Goal: Find specific fact: Find specific fact

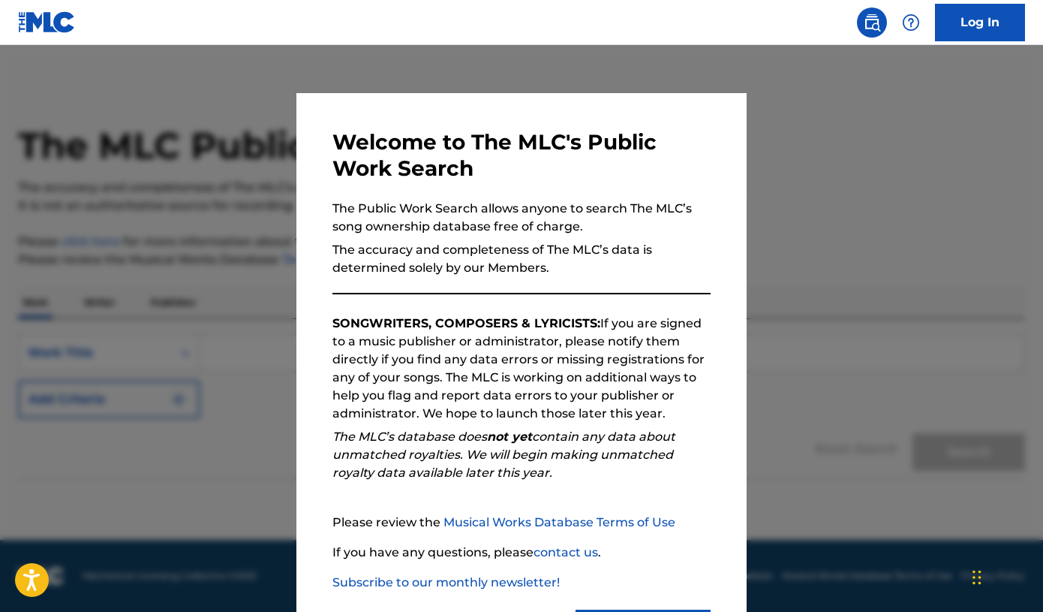
scroll to position [75, 0]
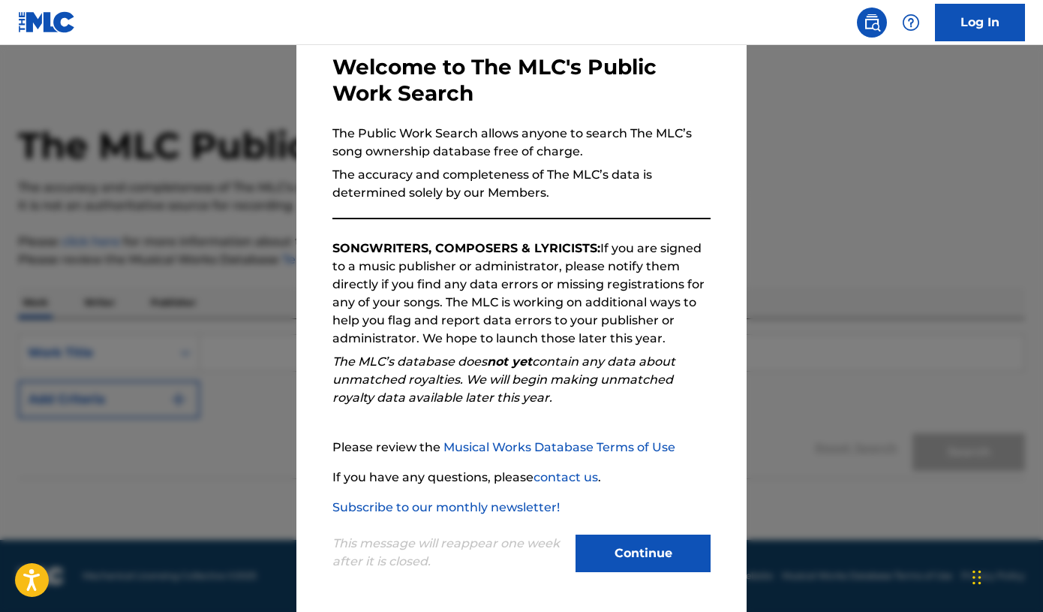
click at [630, 552] on button "Continue" at bounding box center [643, 553] width 135 height 38
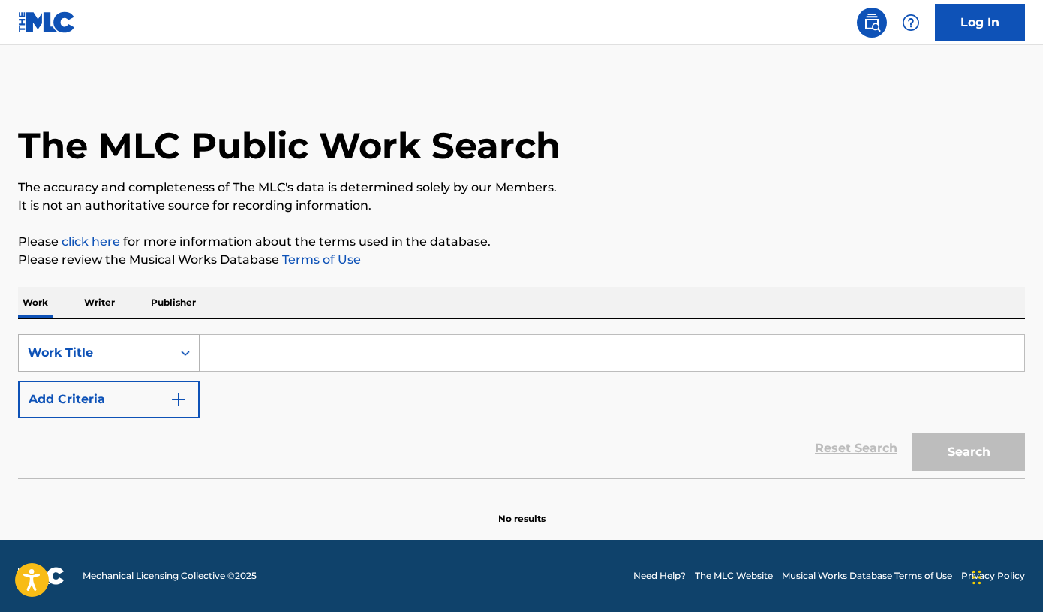
click at [152, 349] on div "Work Title" at bounding box center [95, 353] width 135 height 18
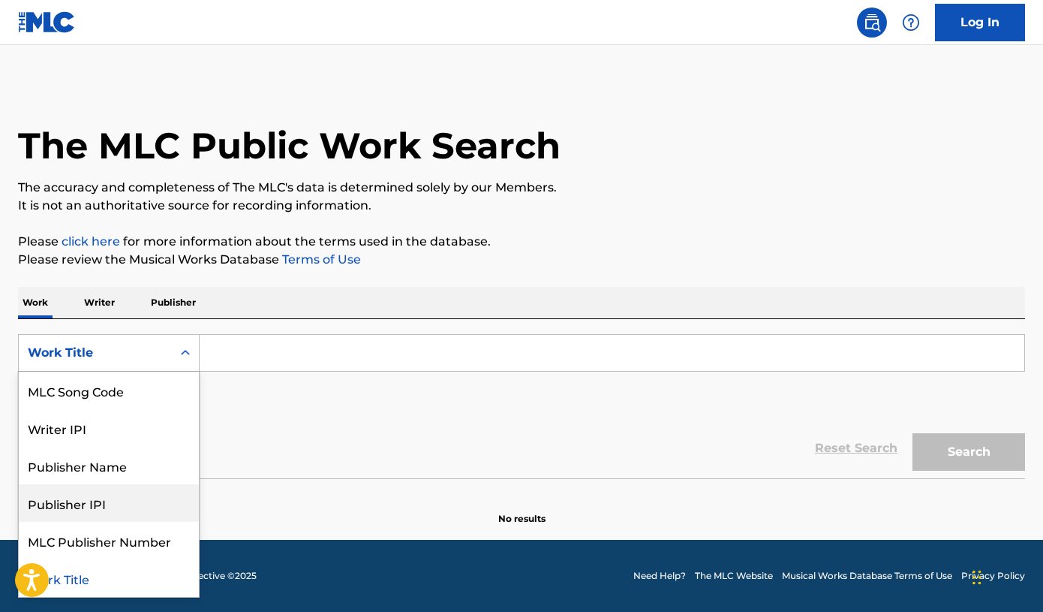
click at [146, 517] on div "Publisher IPI" at bounding box center [109, 503] width 180 height 38
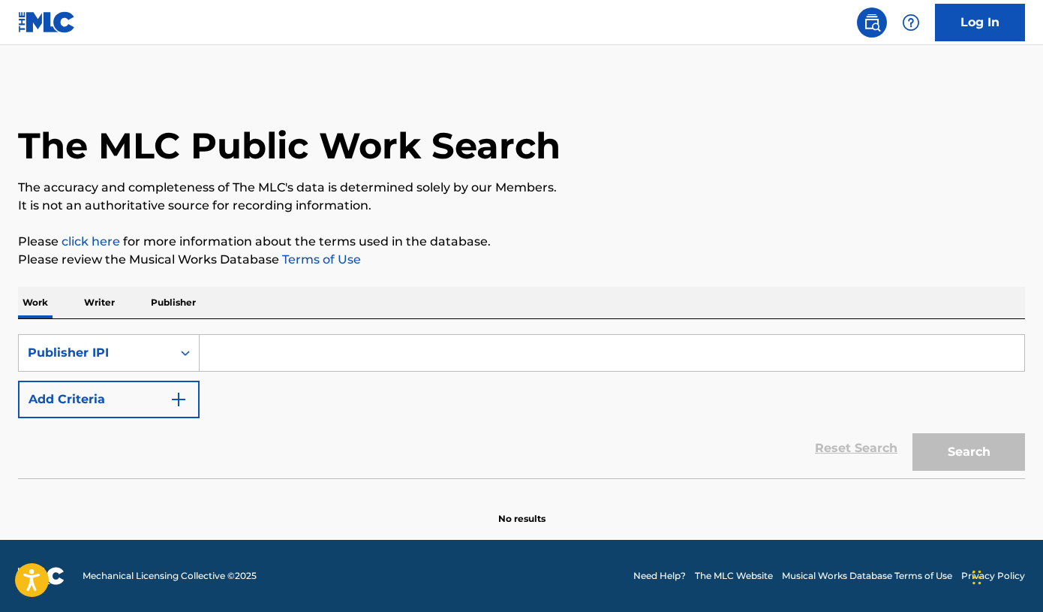
click at [273, 341] on input "Search Form" at bounding box center [612, 353] width 825 height 36
paste input "01305523685"
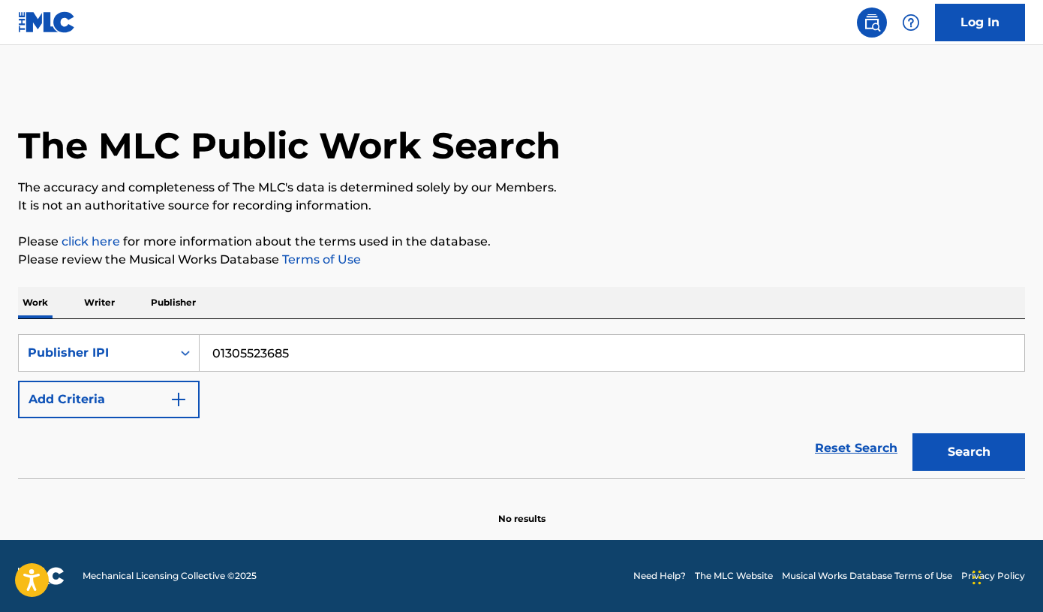
type input "01305523685"
click at [948, 451] on button "Search" at bounding box center [969, 452] width 113 height 38
click at [214, 354] on input "01305523685" at bounding box center [612, 353] width 825 height 36
click at [913, 433] on button "Search" at bounding box center [969, 452] width 113 height 38
click at [143, 360] on div "Publisher IPI" at bounding box center [95, 353] width 135 height 18
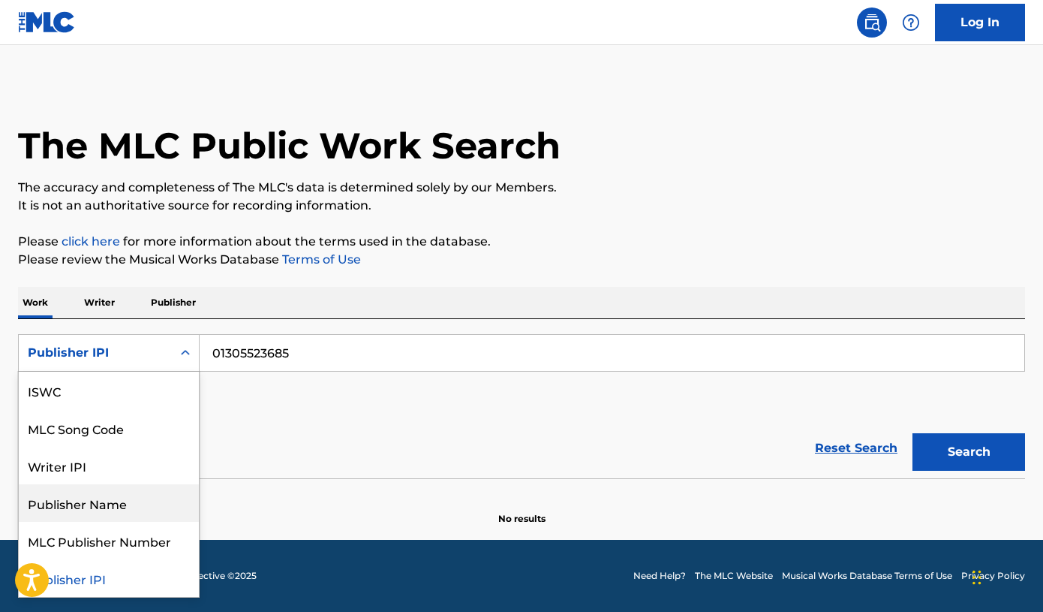
click at [141, 506] on div "Publisher Name" at bounding box center [109, 503] width 180 height 38
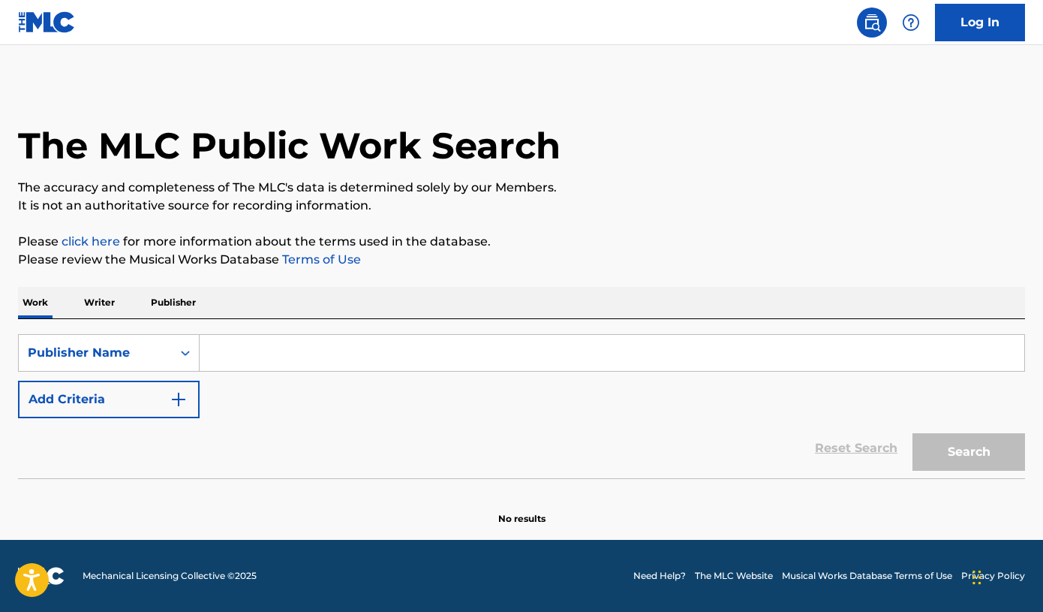
click at [314, 347] on input "Search Form" at bounding box center [612, 353] width 825 height 36
paste input "UMW Recordings"
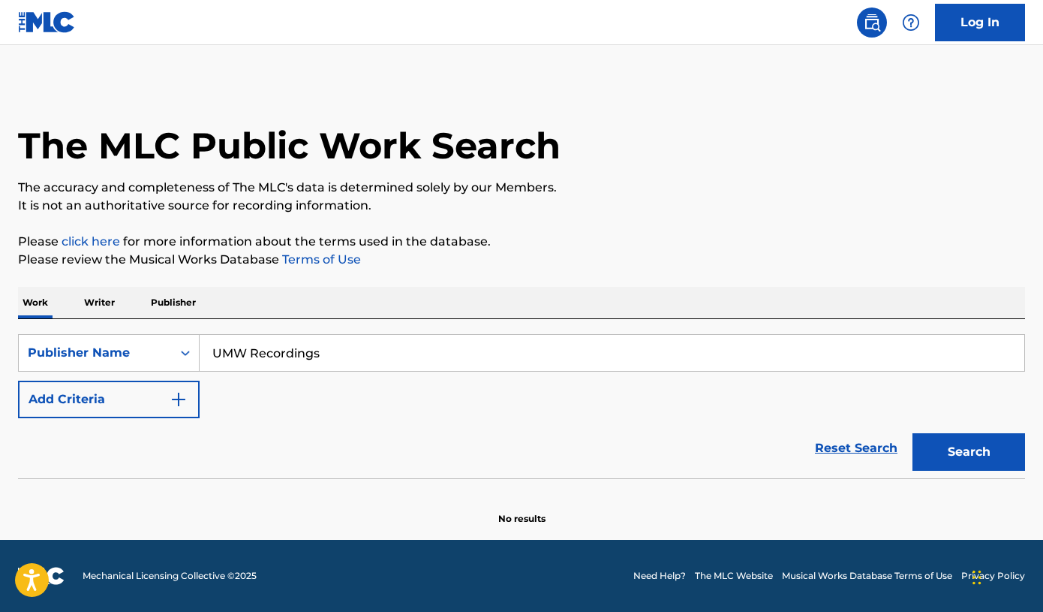
click at [913, 433] on button "Search" at bounding box center [969, 452] width 113 height 38
click at [964, 447] on button "Search" at bounding box center [969, 452] width 113 height 38
click at [277, 357] on input "UMW Recordings" at bounding box center [612, 353] width 825 height 36
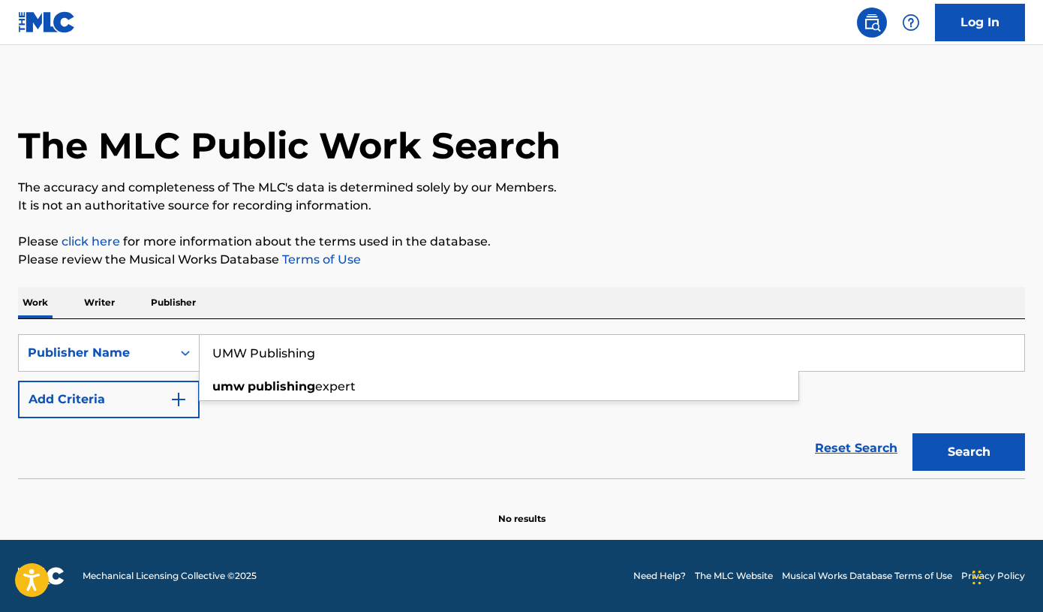
type input "UMW Publishing"
click at [913, 433] on button "Search" at bounding box center [969, 452] width 113 height 38
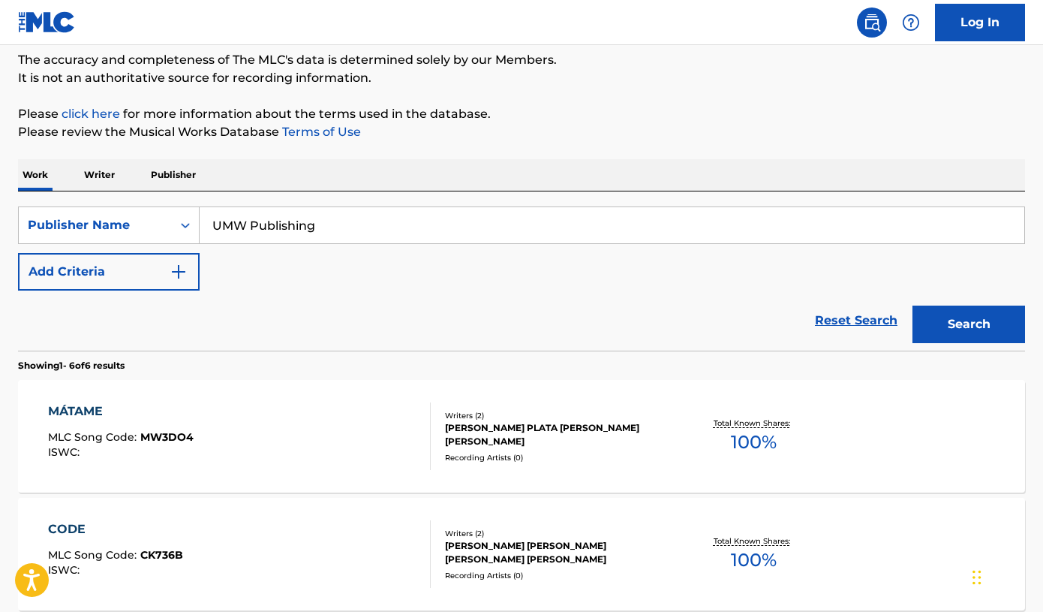
scroll to position [131, 0]
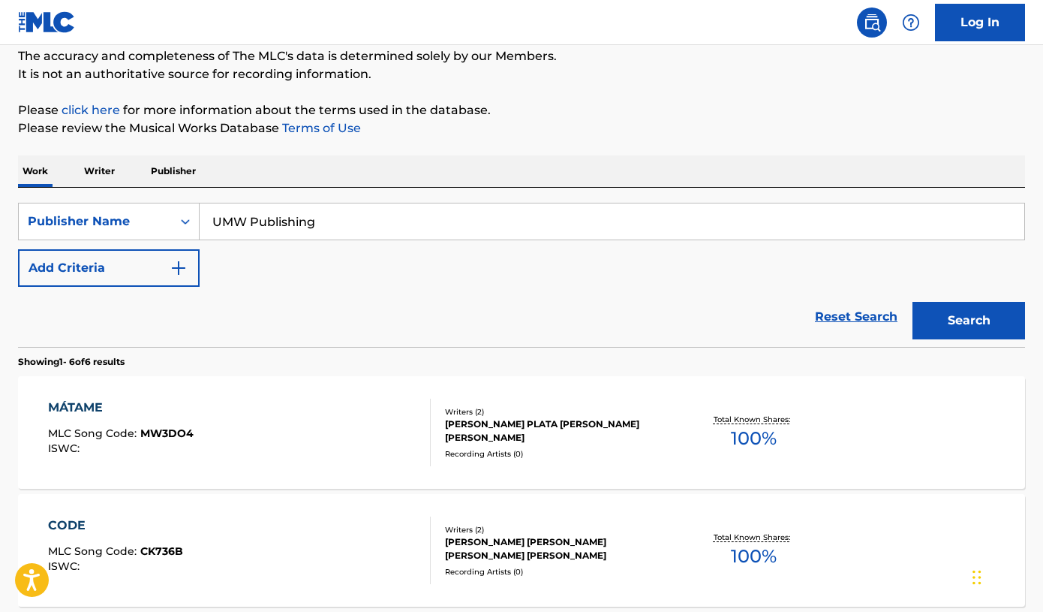
click at [510, 414] on div "Writers ( 2 )" at bounding box center [557, 411] width 225 height 11
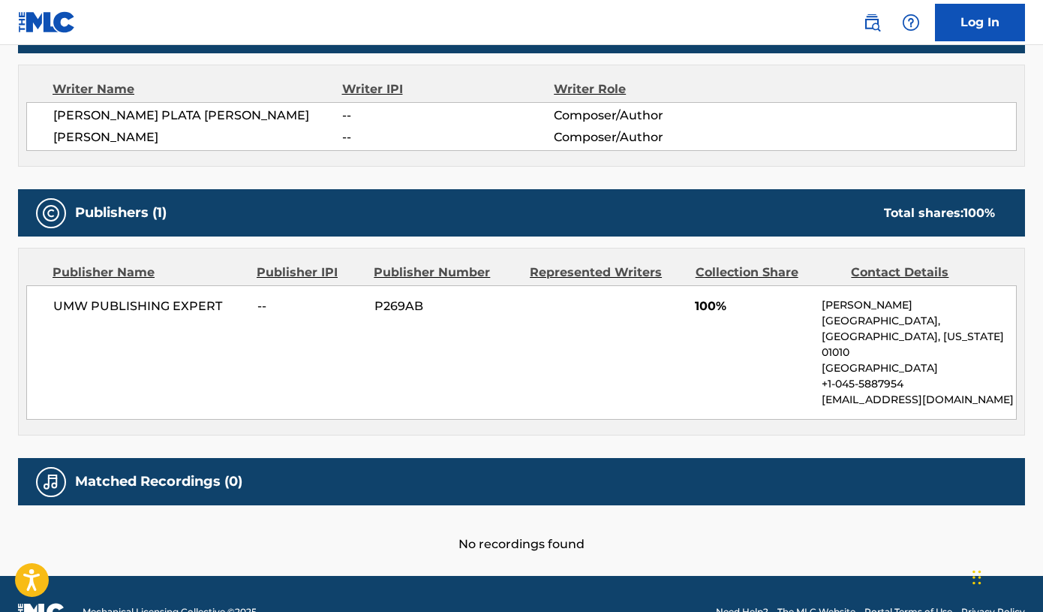
scroll to position [542, 0]
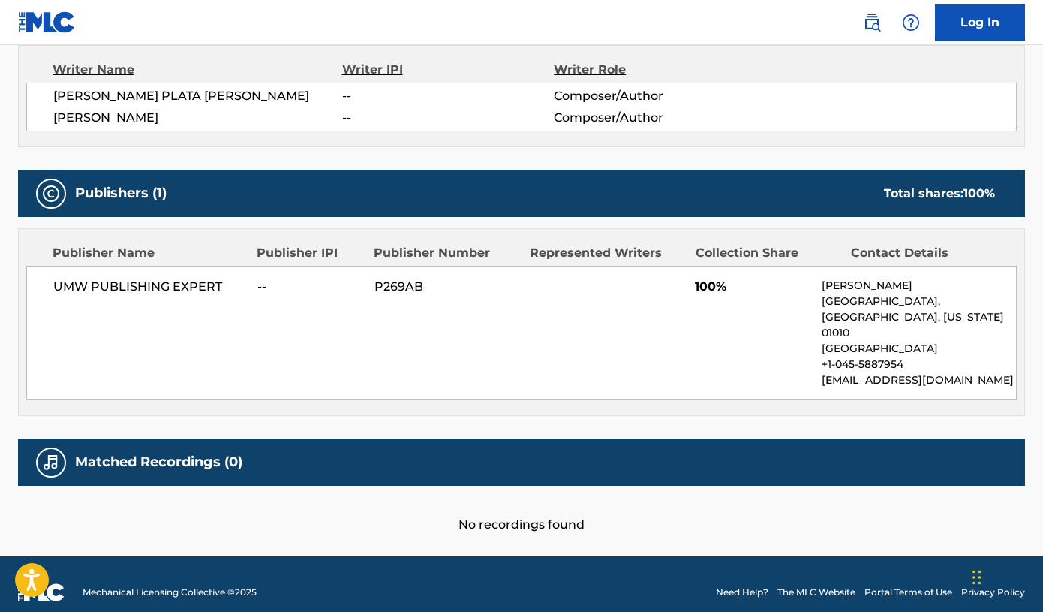
click at [510, 414] on div "Work Detail Member Work Identifier -- MLC Song Code MW3DO4 ISWC -- Duration --:…" at bounding box center [521, 129] width 1007 height 808
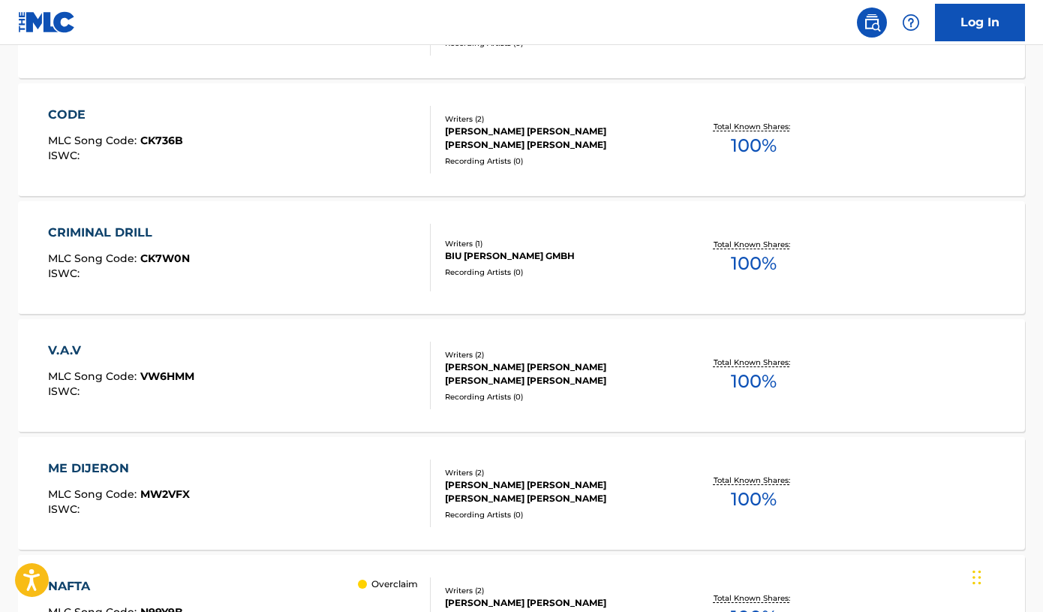
scroll to position [549, 0]
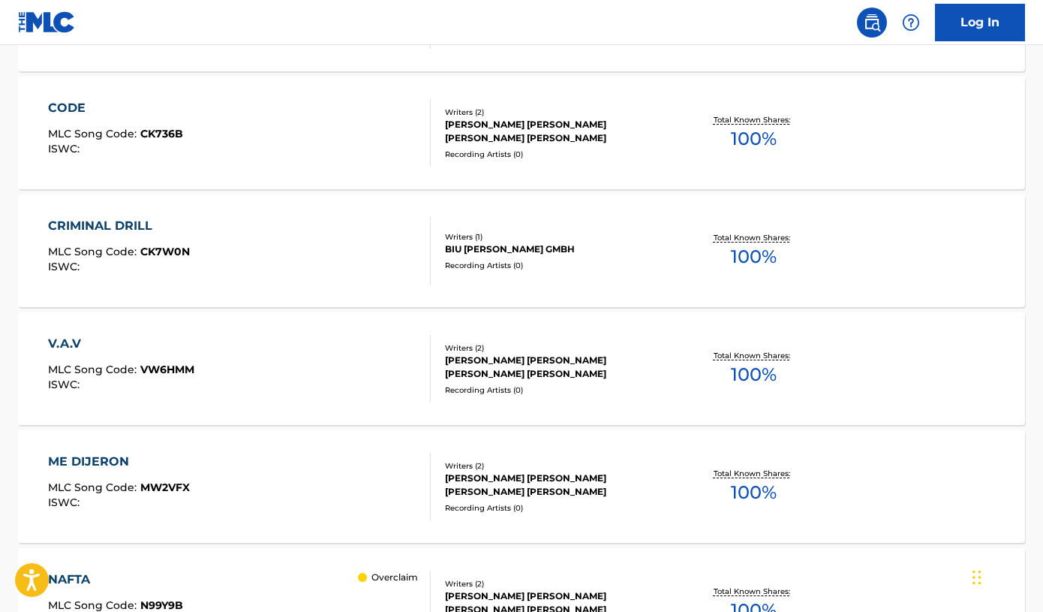
click at [627, 380] on div "Writers ( 2 ) [PERSON_NAME] [PERSON_NAME] [PERSON_NAME] [PERSON_NAME] Recording…" at bounding box center [550, 368] width 239 height 53
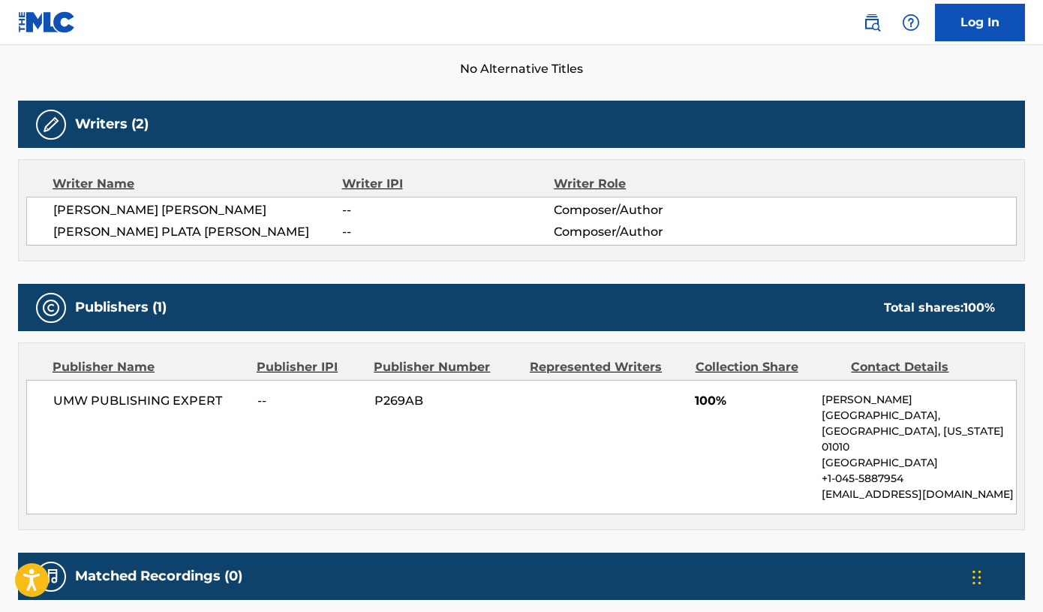
scroll to position [429, 0]
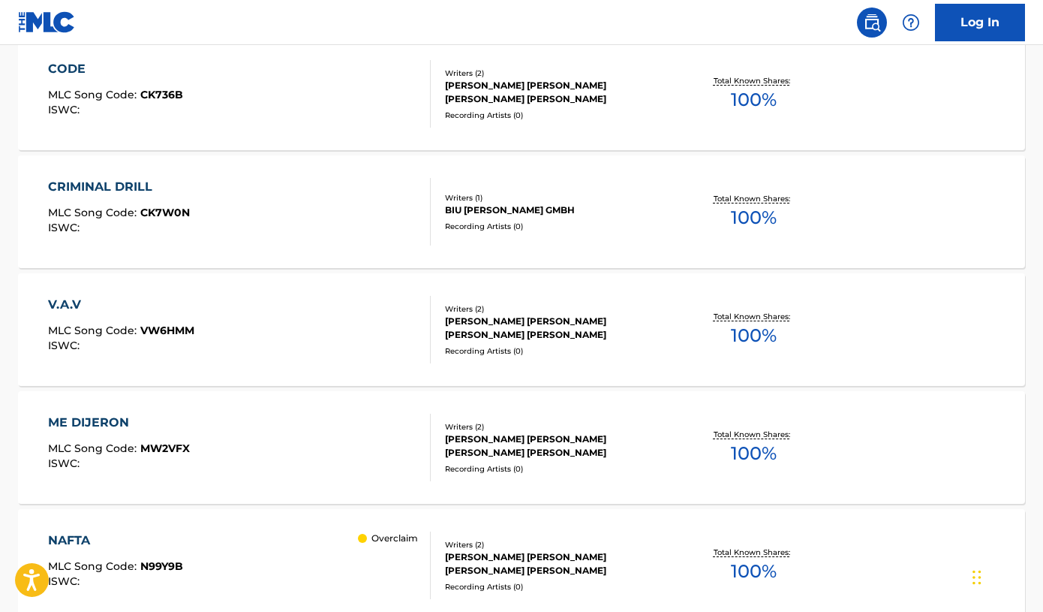
scroll to position [747, 0]
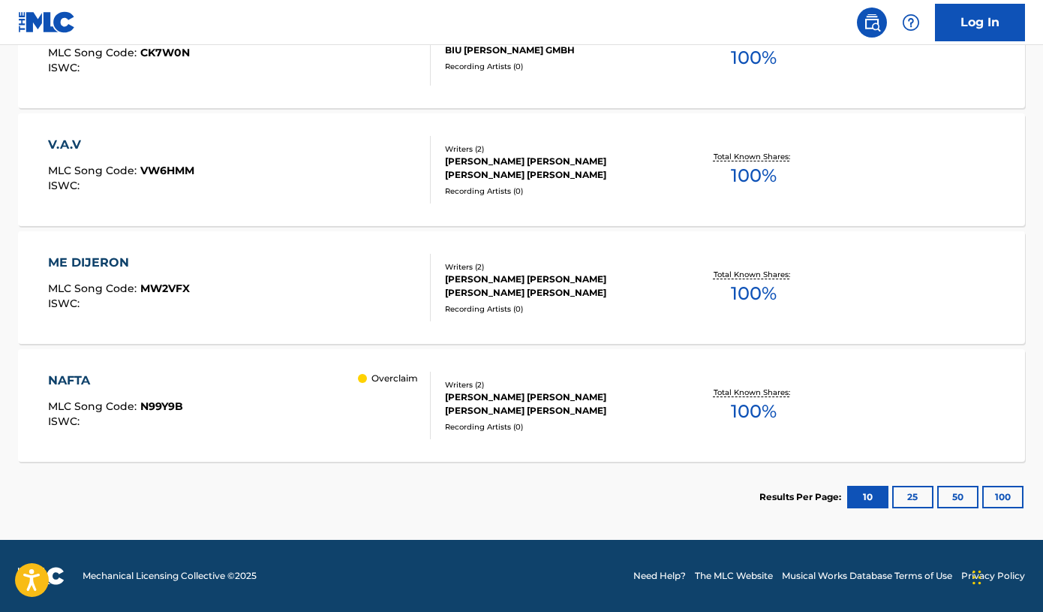
click at [613, 342] on div "ME DIJERON MLC Song Code : MW2VFX ISWC : Writers ( 2 ) [PERSON_NAME] [PERSON_NA…" at bounding box center [521, 287] width 1007 height 113
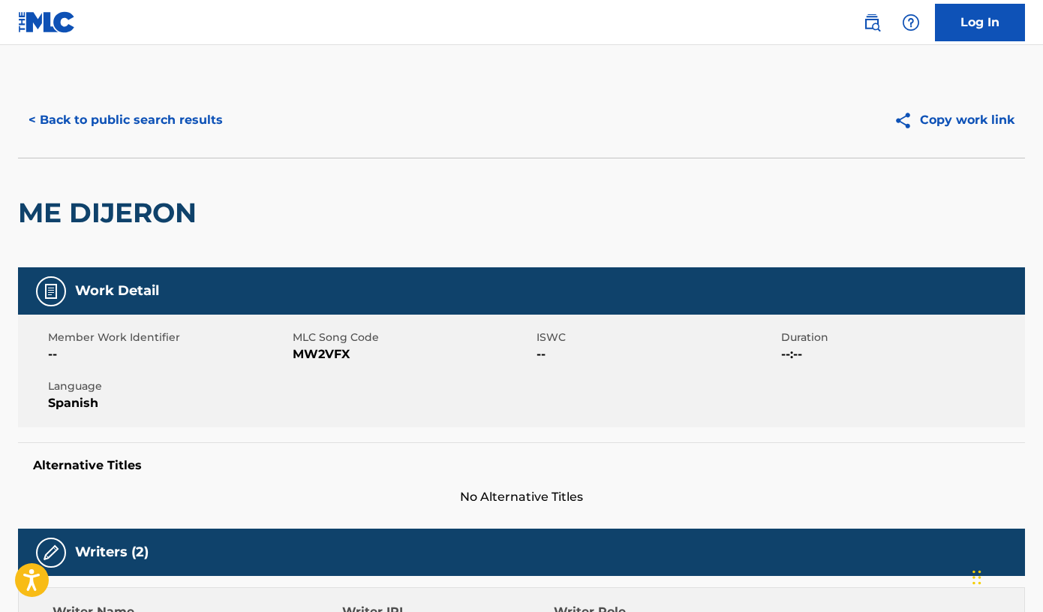
click at [109, 207] on h2 "ME DIJERON" at bounding box center [111, 213] width 186 height 34
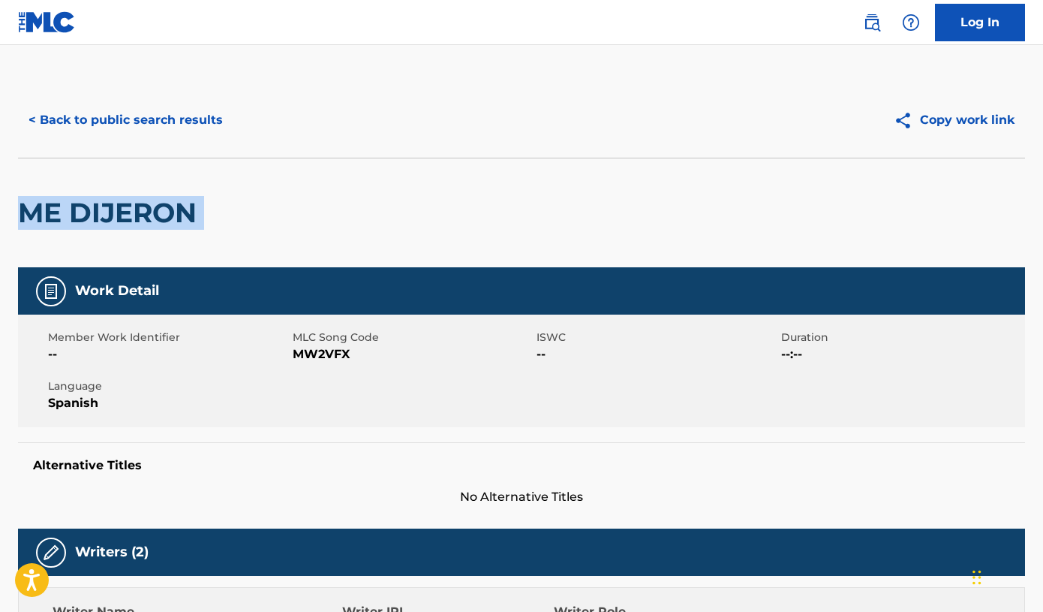
click at [109, 207] on h2 "ME DIJERON" at bounding box center [111, 213] width 186 height 34
copy div "ME DIJERON"
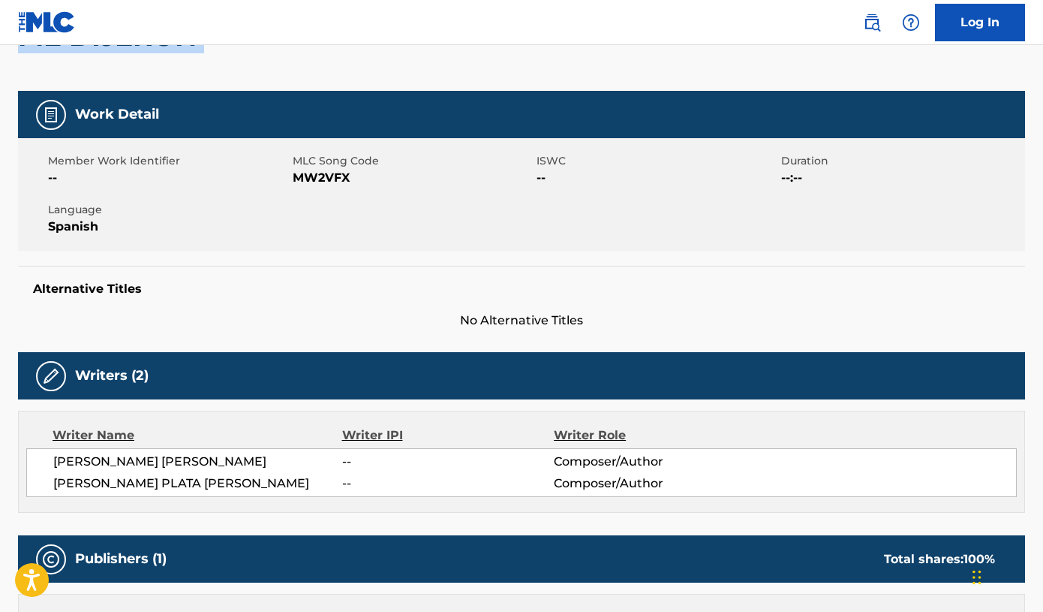
scroll to position [266, 0]
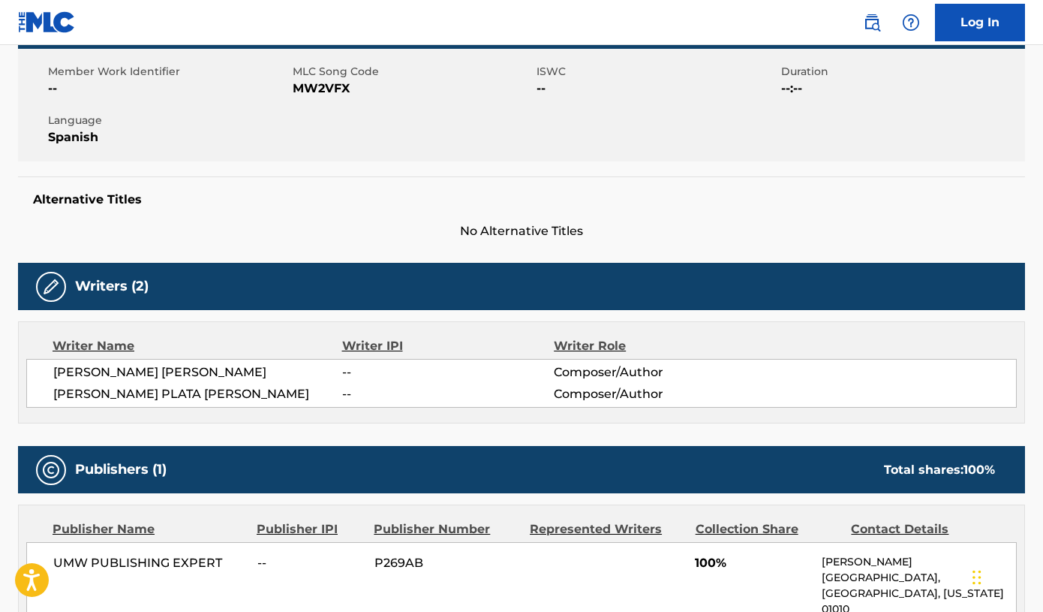
click at [166, 392] on span "[PERSON_NAME] PLATA [PERSON_NAME]" at bounding box center [197, 394] width 289 height 18
copy div "[PERSON_NAME] PLATA [PERSON_NAME]"
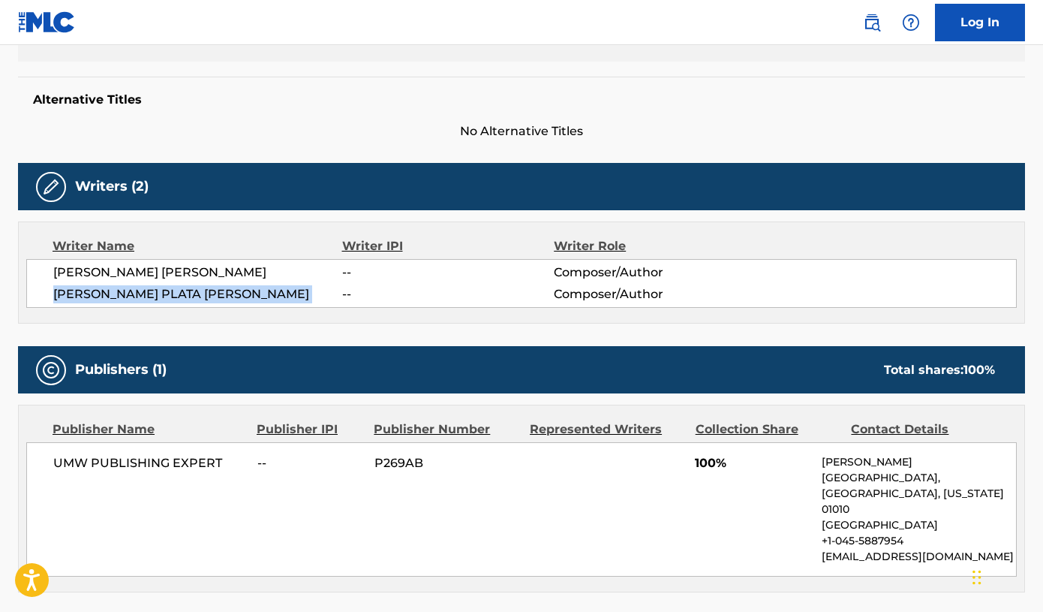
scroll to position [369, 0]
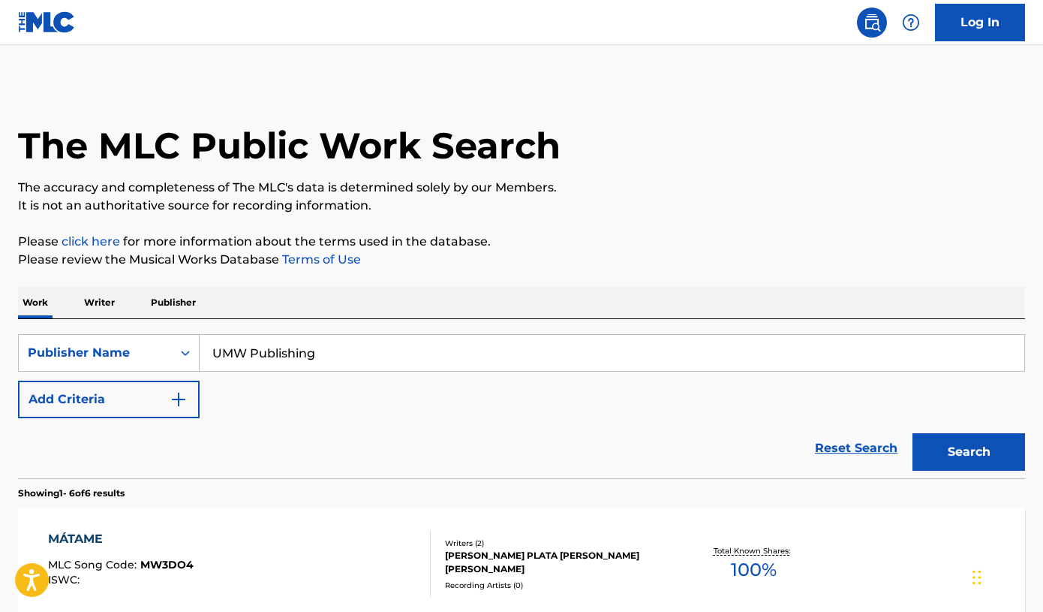
click at [260, 347] on input "UMW Publishing" at bounding box center [612, 353] width 825 height 36
paste input "Salty Dude Recordings"
click at [913, 433] on button "Search" at bounding box center [969, 452] width 113 height 38
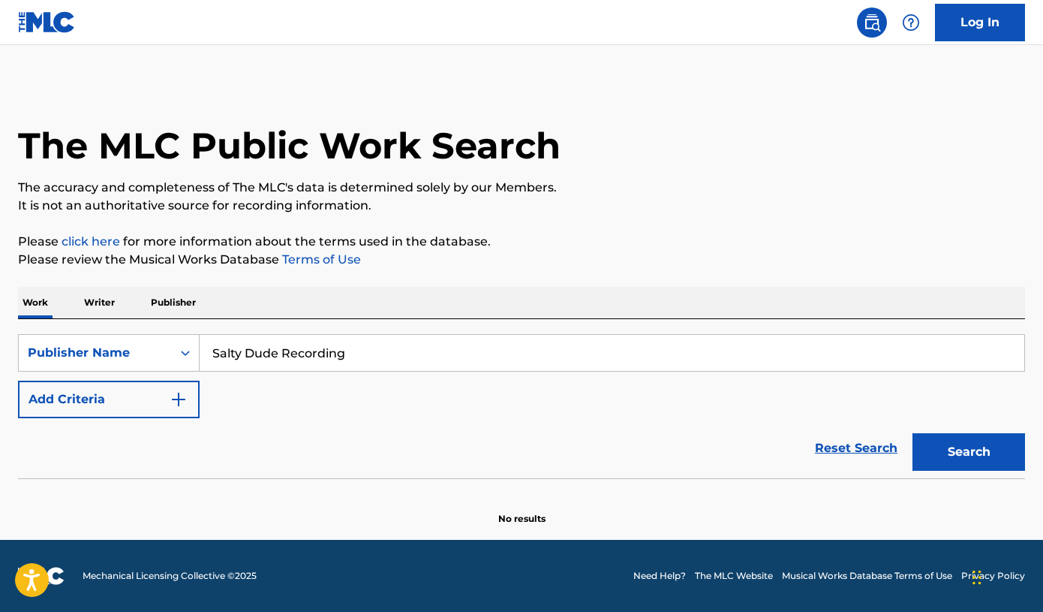
click at [913, 433] on button "Search" at bounding box center [969, 452] width 113 height 38
click at [289, 349] on input "Salty Dude Recording" at bounding box center [612, 353] width 825 height 36
paste input "True Node AS"
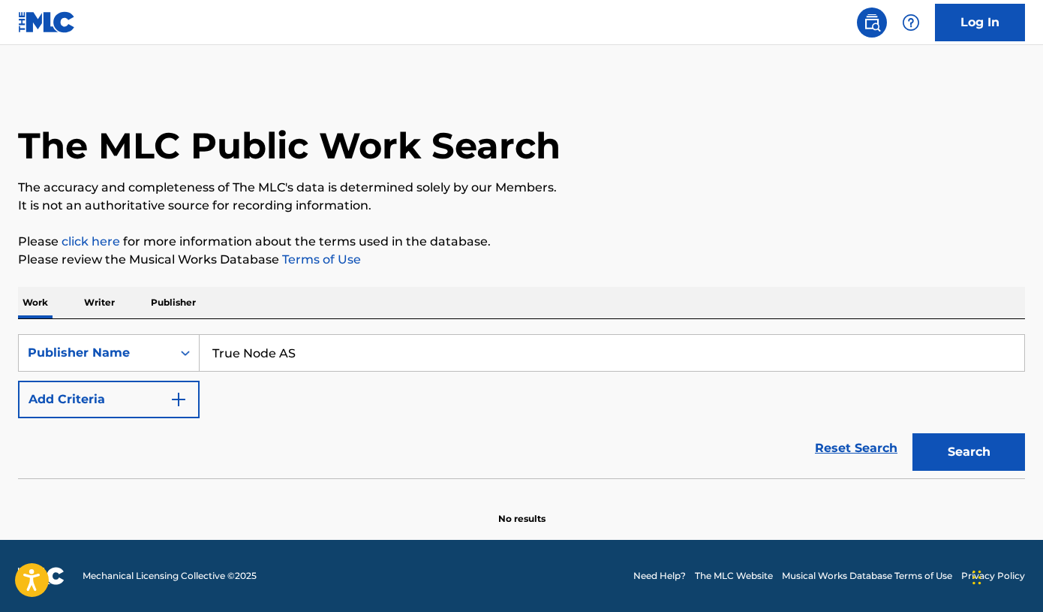
click at [913, 433] on button "Search" at bounding box center [969, 452] width 113 height 38
click at [289, 349] on input "True Node AS" at bounding box center [612, 353] width 825 height 36
type input "True Node"
click at [913, 433] on button "Search" at bounding box center [969, 452] width 113 height 38
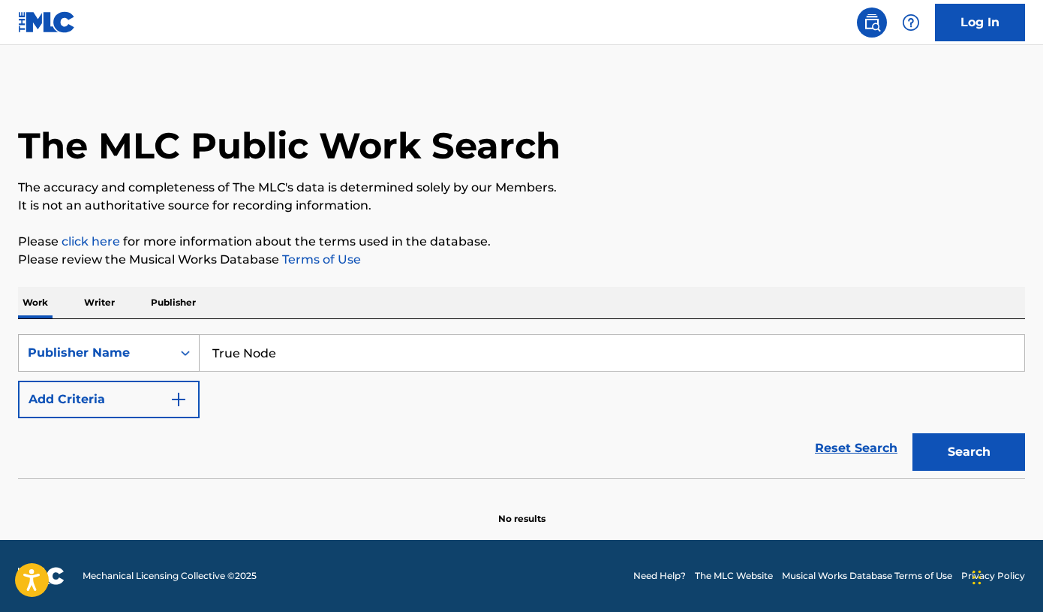
click at [136, 356] on div "Publisher Name" at bounding box center [95, 353] width 135 height 18
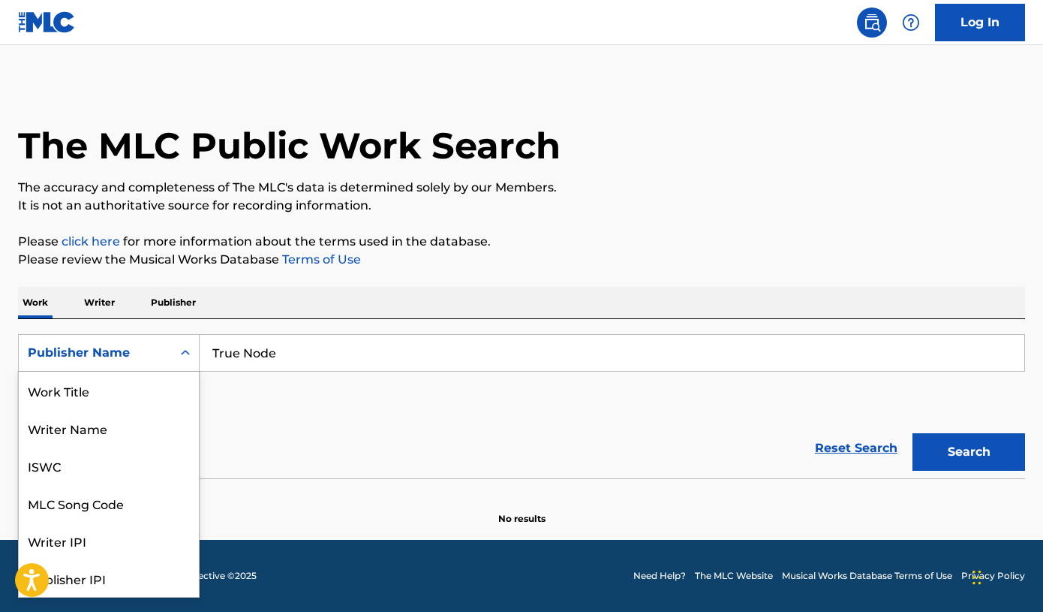
scroll to position [75, 0]
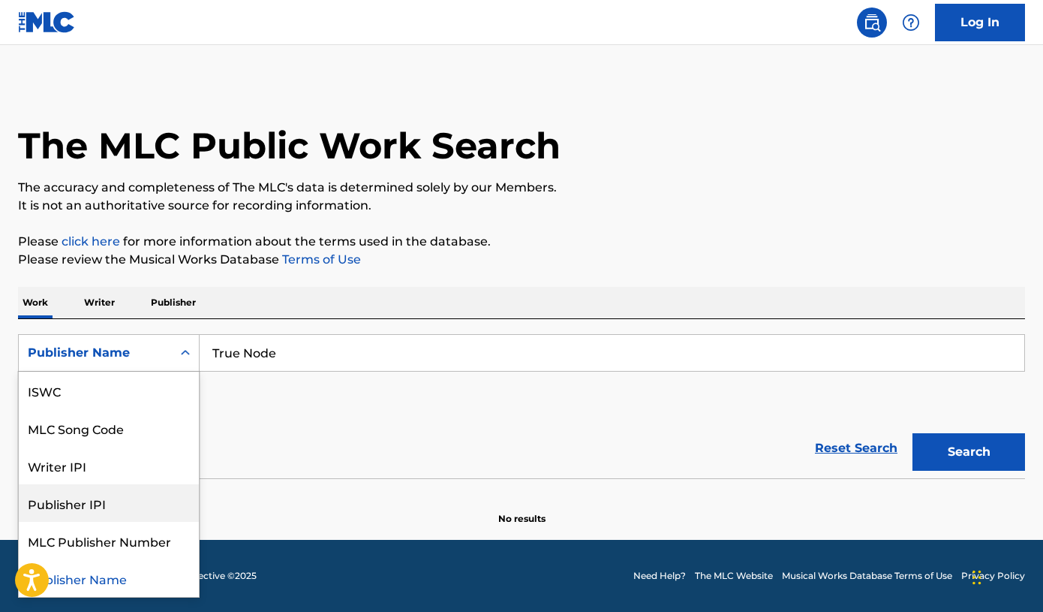
click at [128, 512] on div "Publisher IPI" at bounding box center [109, 503] width 180 height 38
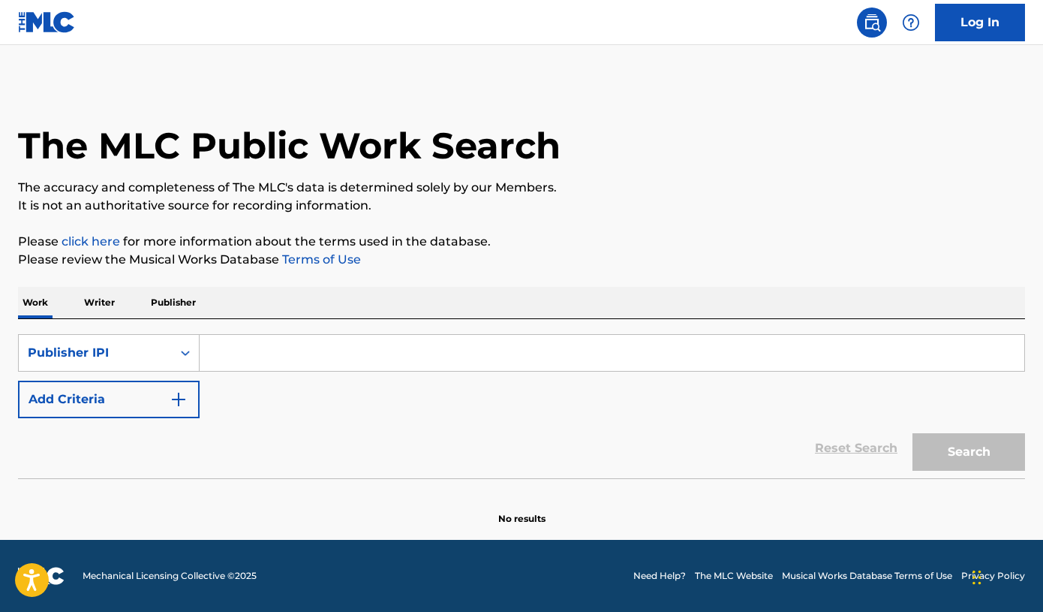
click at [288, 344] on input "Search Form" at bounding box center [612, 353] width 825 height 36
paste input "00820081579"
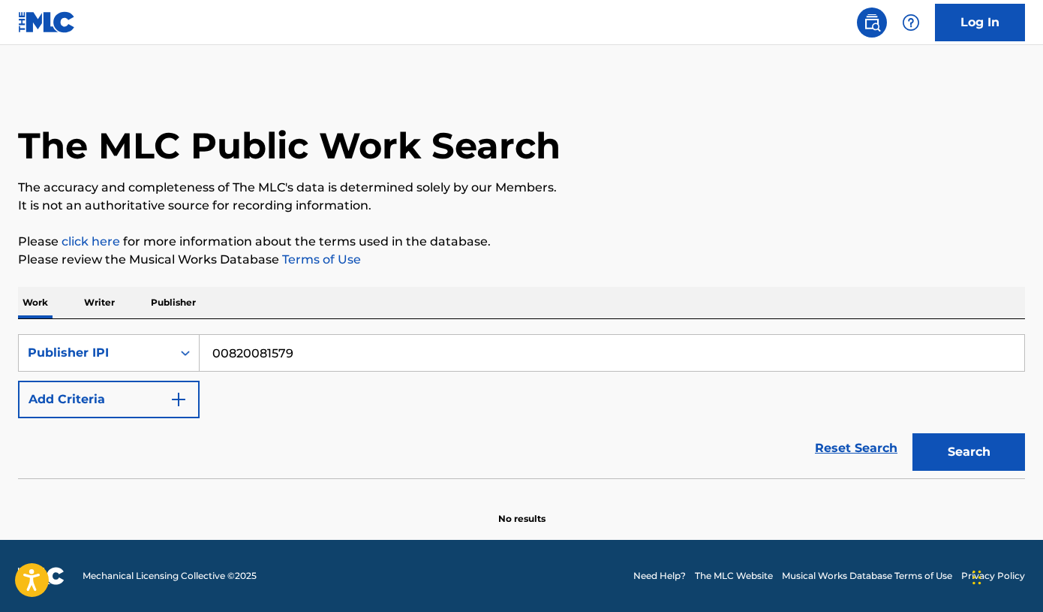
type input "00820081579"
click at [937, 447] on button "Search" at bounding box center [969, 452] width 113 height 38
